Goal: Find specific page/section: Find specific page/section

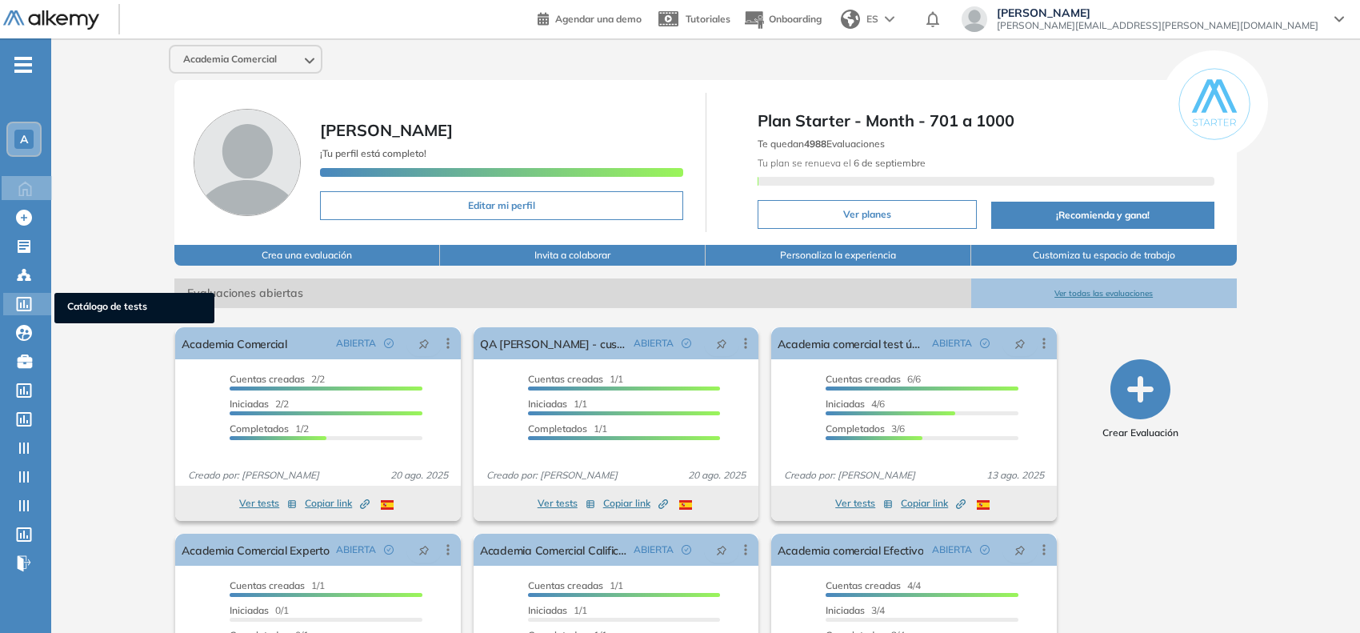
click at [18, 302] on icon at bounding box center [24, 304] width 16 height 14
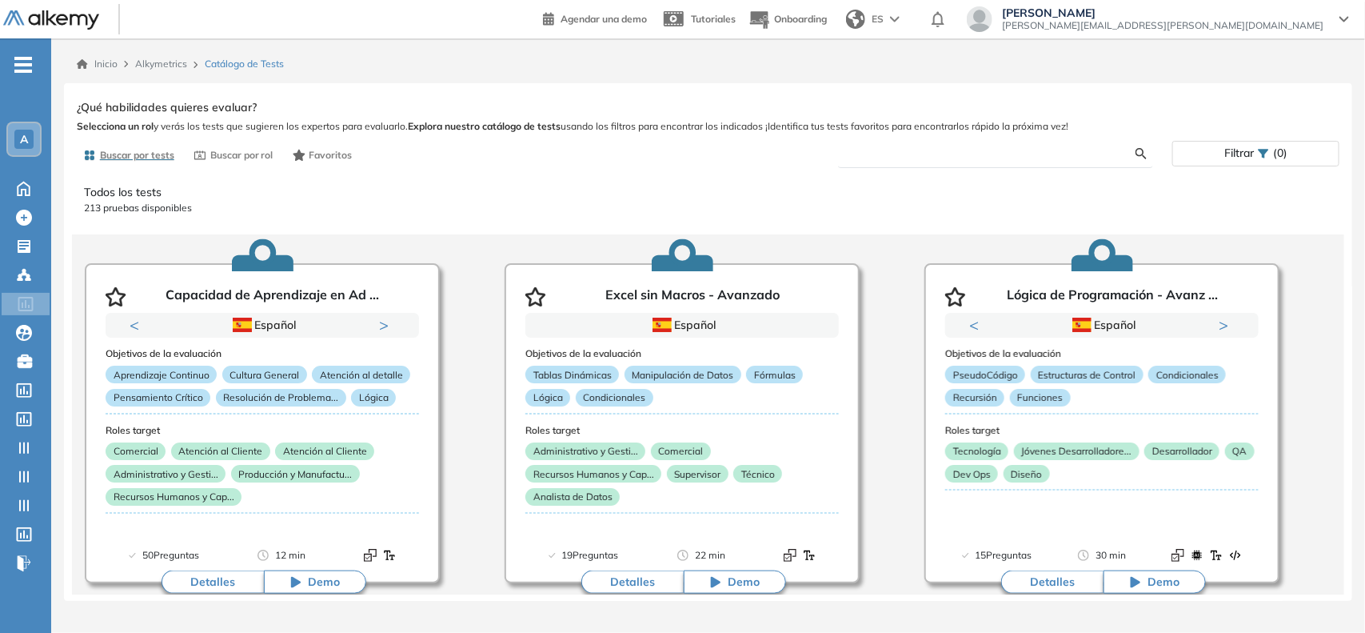
click at [949, 158] on input "text" at bounding box center [994, 153] width 286 height 14
type input "***"
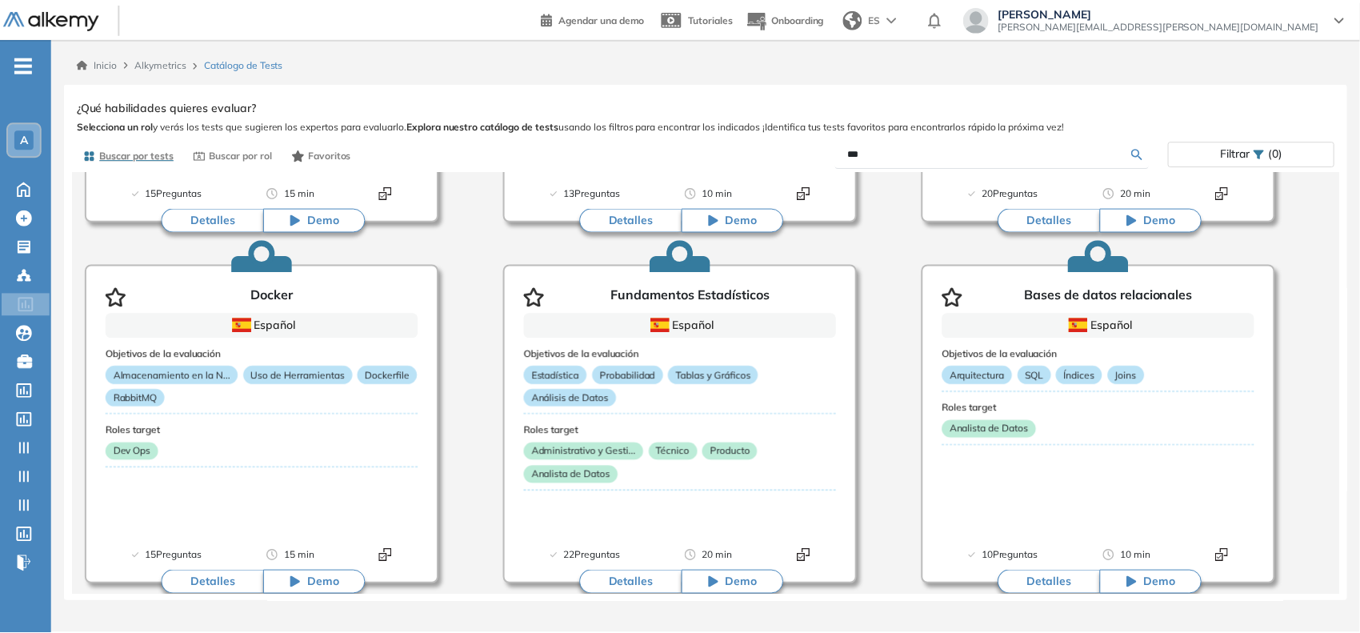
scroll to position [1476, 0]
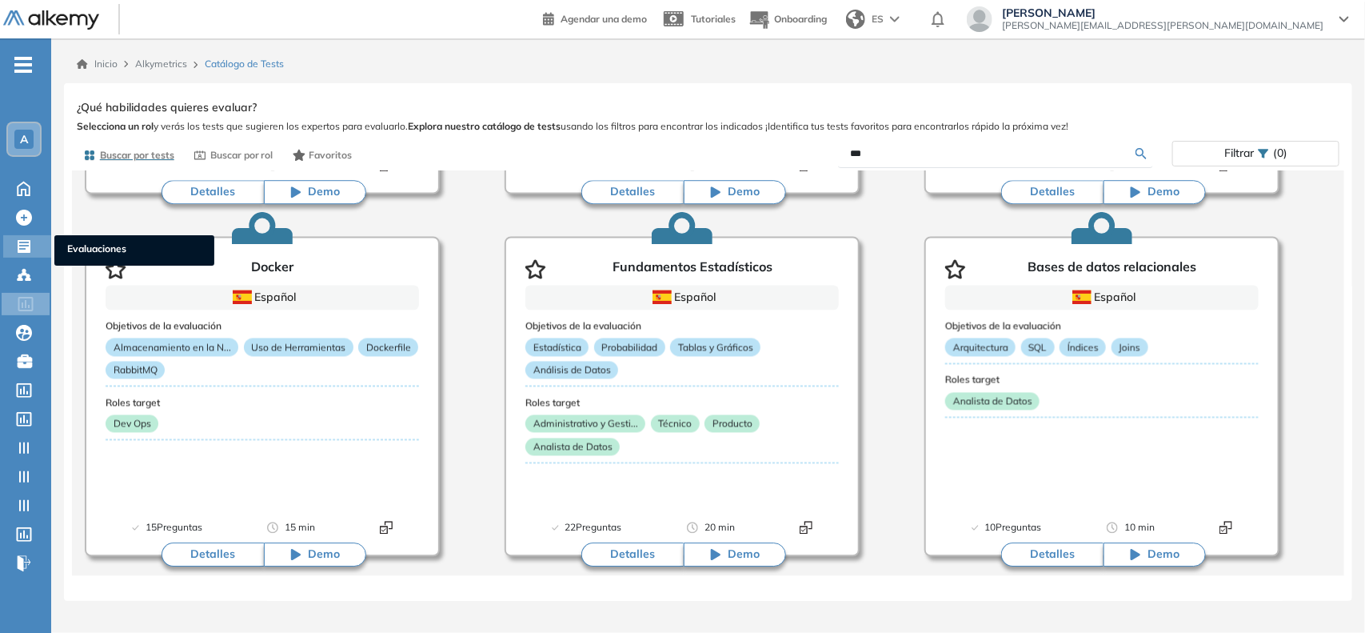
click at [26, 240] on icon at bounding box center [24, 246] width 16 height 16
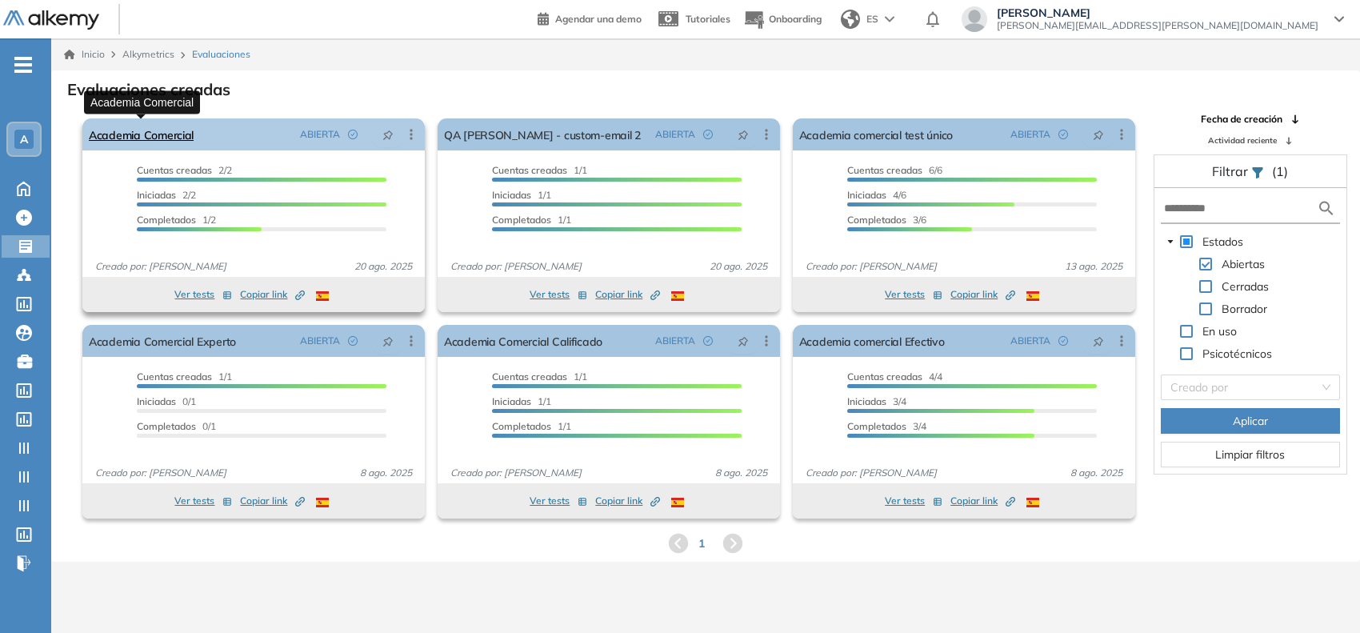
click at [158, 138] on link "Academia Comercial" at bounding box center [141, 134] width 105 height 32
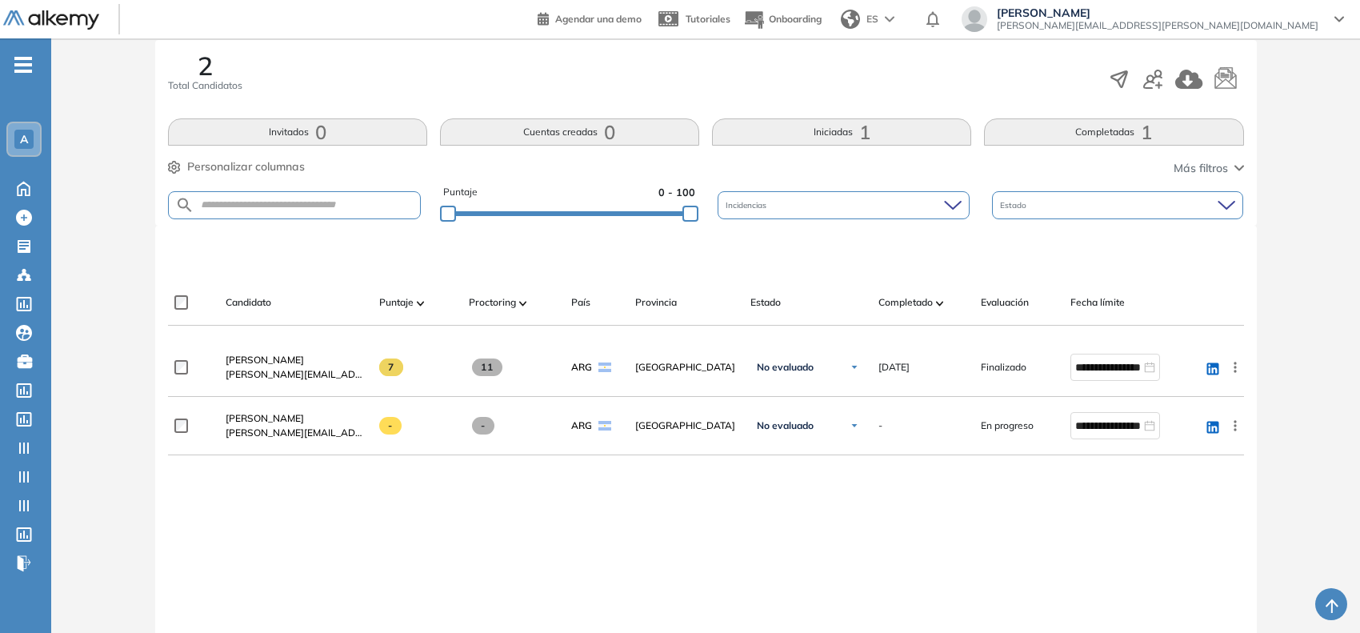
scroll to position [398, 0]
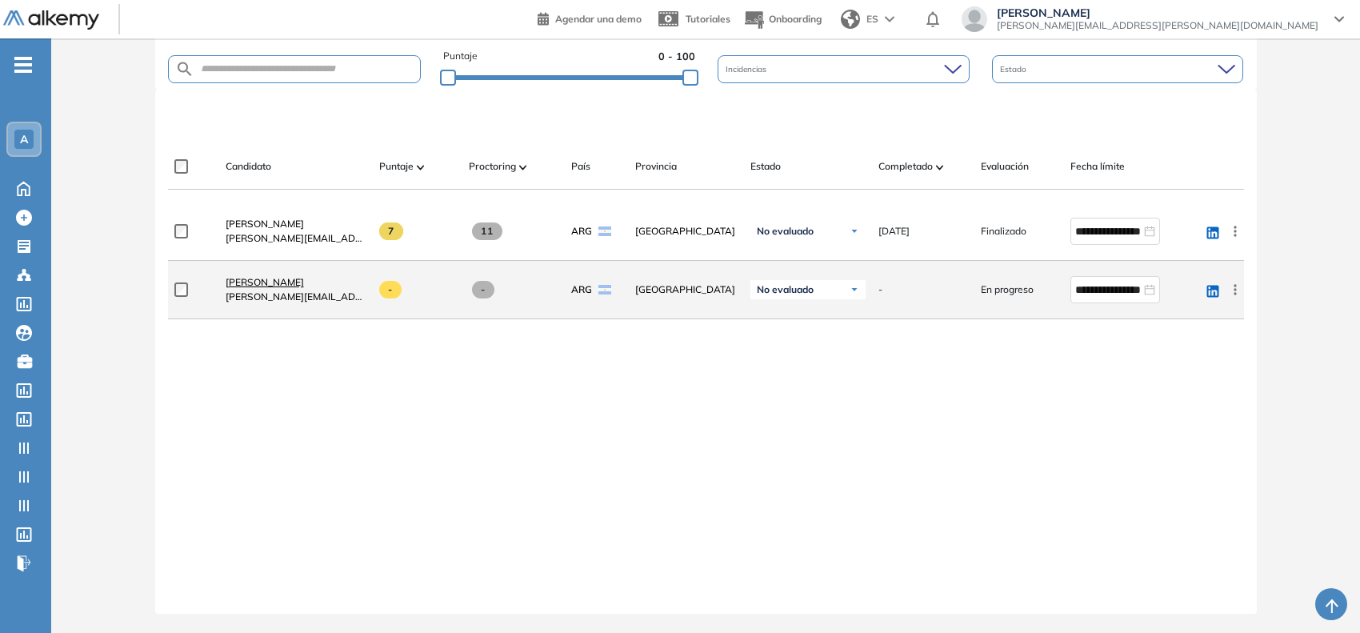
click at [266, 285] on span "[PERSON_NAME]" at bounding box center [265, 282] width 78 height 12
